Goal: Check status

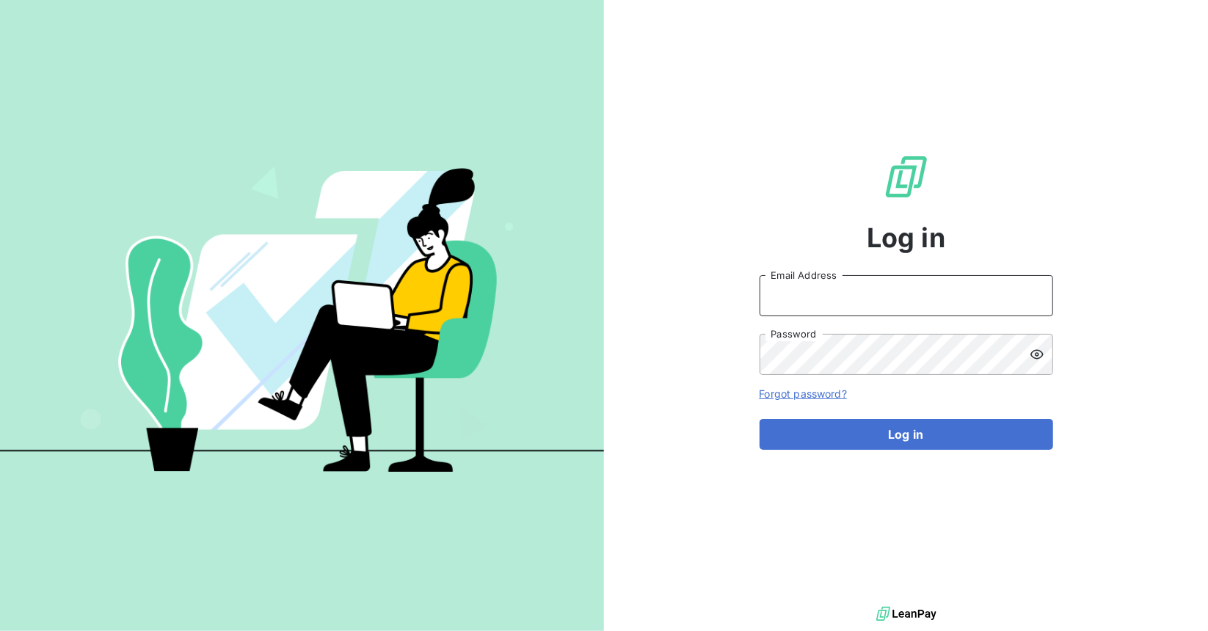
click at [864, 287] on input "Email Address" at bounding box center [907, 295] width 294 height 41
type input "maxime@yara-connect.com"
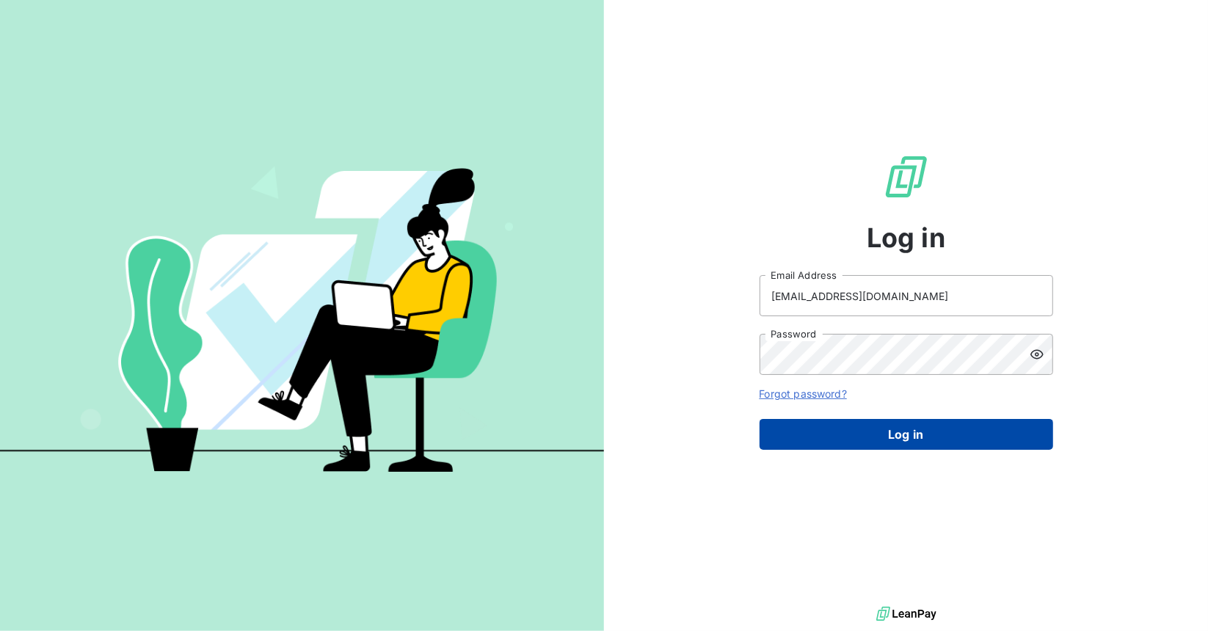
click at [906, 431] on button "Log in" at bounding box center [907, 434] width 294 height 31
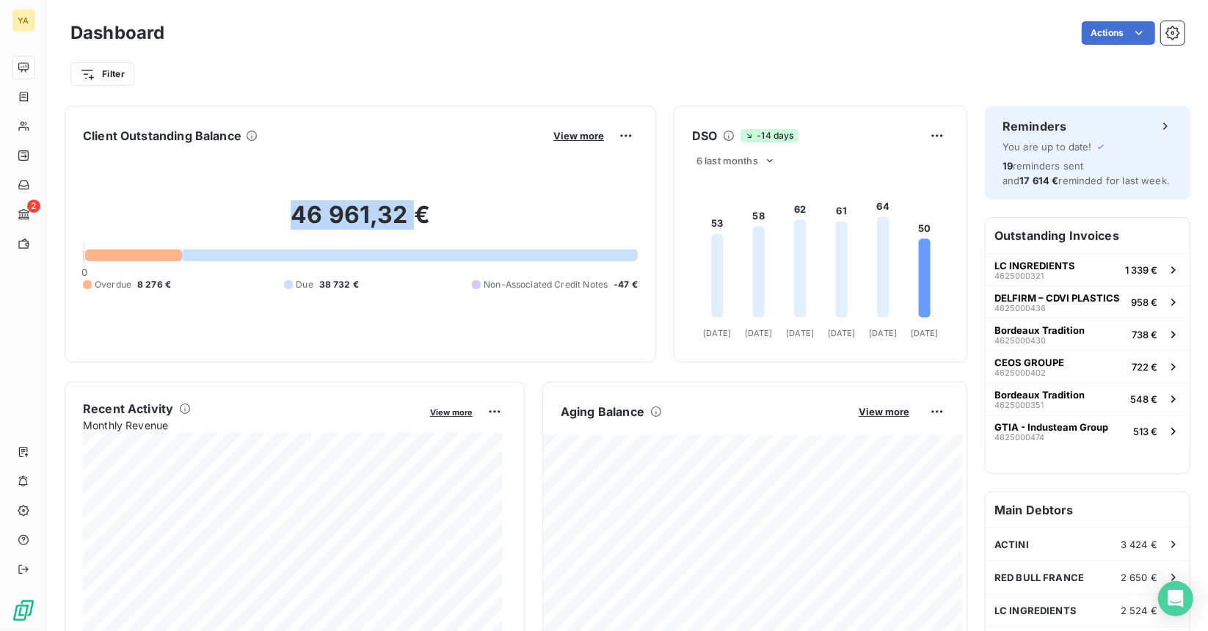
drag, startPoint x: 267, startPoint y: 215, endPoint x: 415, endPoint y: 220, distance: 148.4
click at [415, 220] on h2 "46 961,32 €" at bounding box center [360, 222] width 555 height 44
click at [445, 211] on h2 "46 961,32 €" at bounding box center [360, 222] width 555 height 44
drag, startPoint x: 435, startPoint y: 214, endPoint x: 261, endPoint y: 211, distance: 173.3
click at [261, 211] on h2 "46 961,32 €" at bounding box center [360, 222] width 555 height 44
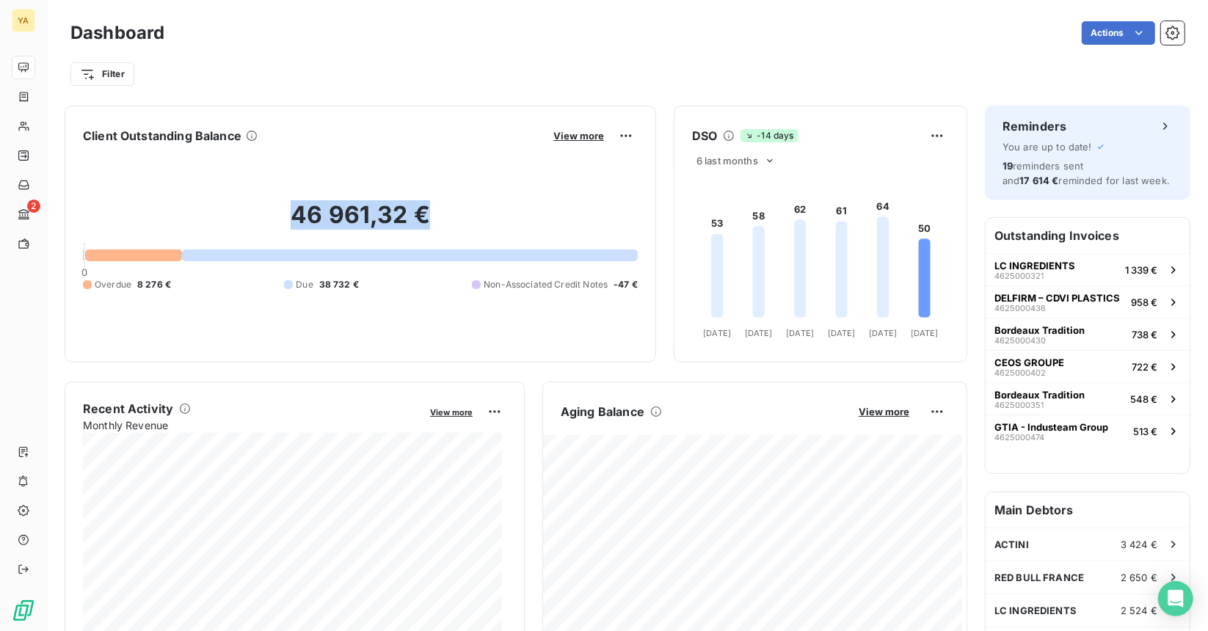
click at [321, 216] on h2 "46 961,32 €" at bounding box center [360, 222] width 555 height 44
drag, startPoint x: 288, startPoint y: 215, endPoint x: 483, endPoint y: 222, distance: 195.4
click at [483, 222] on h2 "46 961,32 €" at bounding box center [360, 222] width 555 height 44
click at [427, 217] on h2 "46 961,32 €" at bounding box center [360, 222] width 555 height 44
drag, startPoint x: 426, startPoint y: 221, endPoint x: 247, endPoint y: 211, distance: 179.4
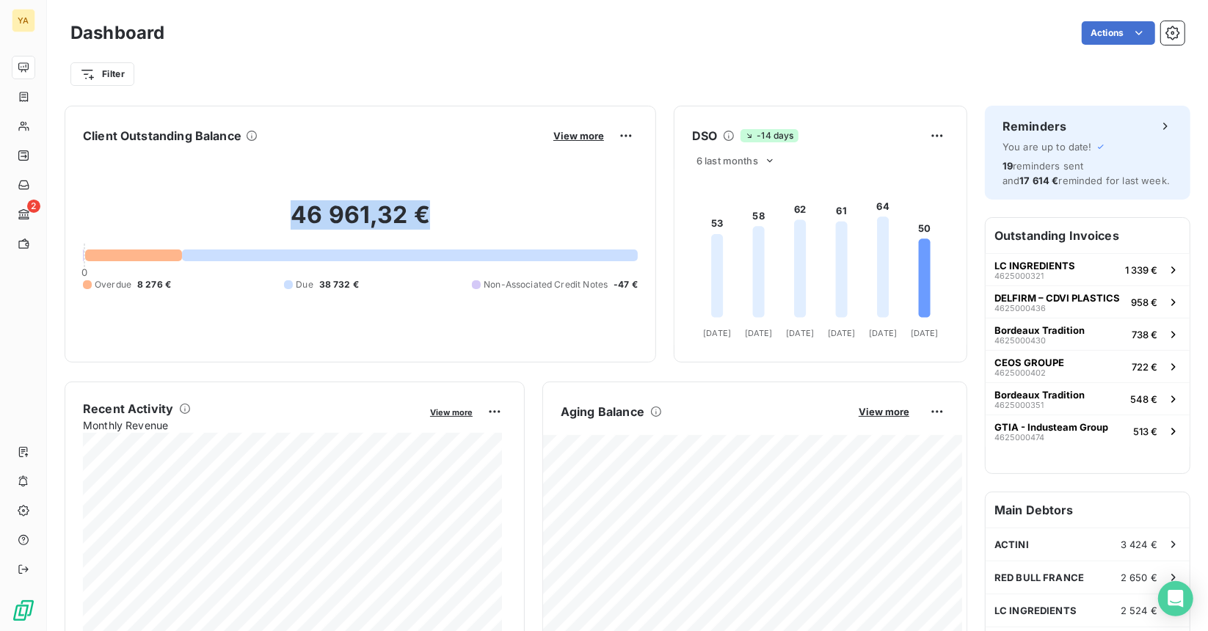
click at [247, 211] on h2 "46 961,32 €" at bounding box center [360, 222] width 555 height 44
drag, startPoint x: 383, startPoint y: 284, endPoint x: 306, endPoint y: 280, distance: 76.4
click at [306, 280] on div "Overdue 8 276 € Due 38 732 € Non-Associated Credit Notes -47 €" at bounding box center [360, 285] width 555 height 13
click at [396, 316] on div "46 961,32 € 0 Overdue 8 276 € Due 38 732 € Non-Associated Credit Notes -47 €" at bounding box center [360, 246] width 555 height 197
click at [313, 62] on div "Filter" at bounding box center [627, 74] width 1115 height 28
